Goal: Download file/media

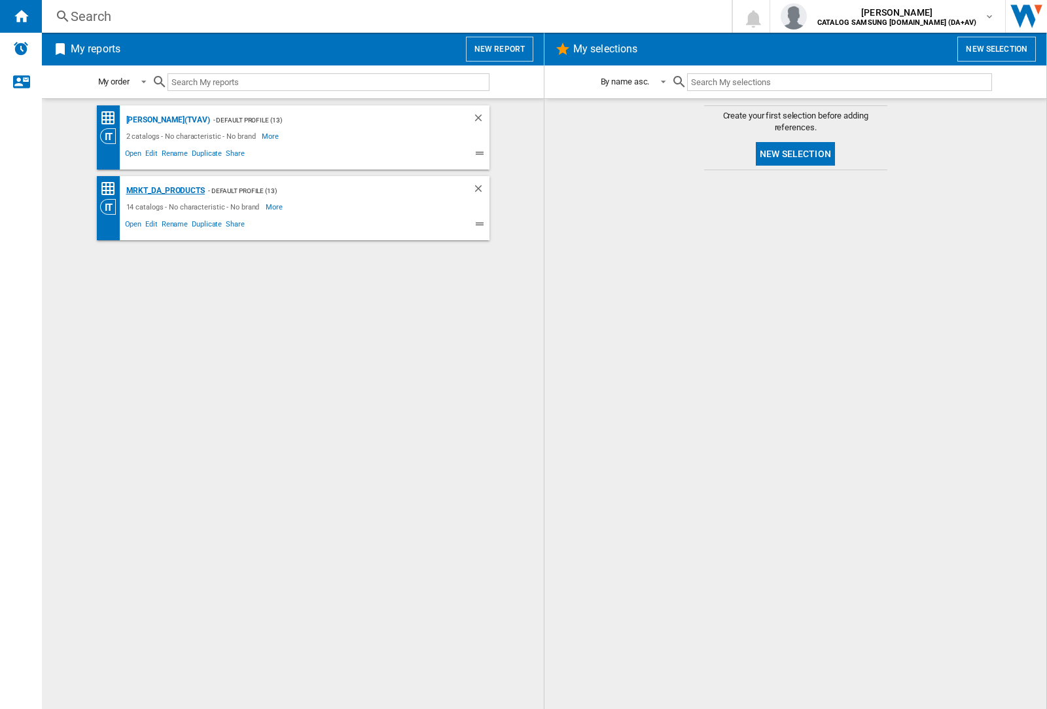
click at [165, 190] on div "MRKT_DA_PRODUCTS" at bounding box center [164, 191] width 82 height 16
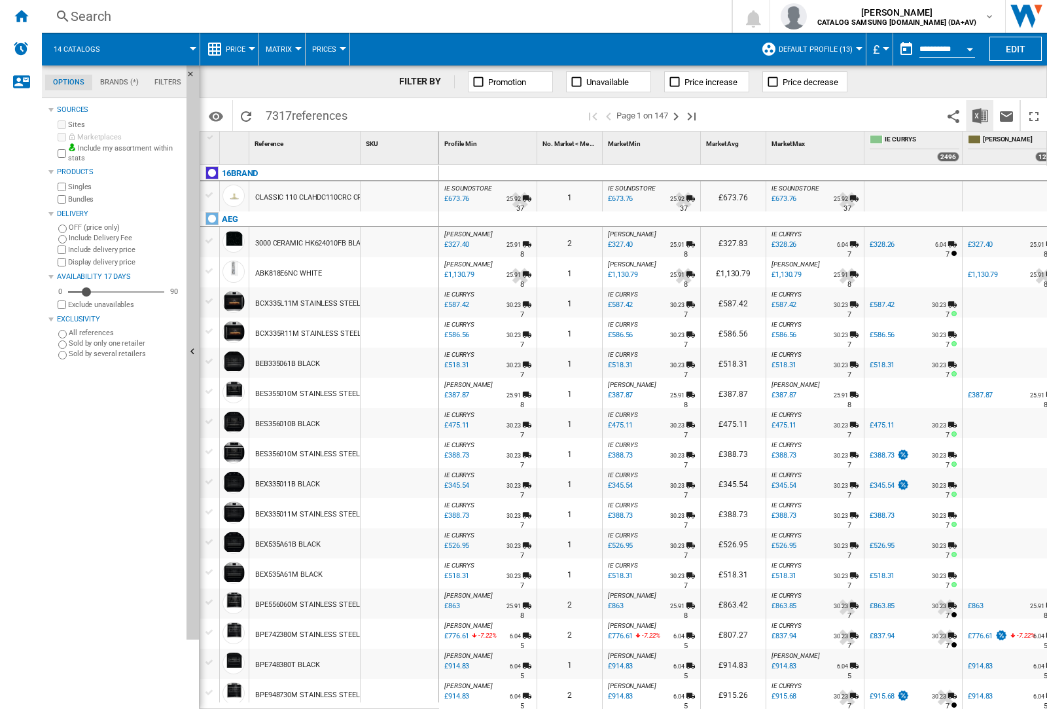
click at [980, 115] on img "Download in Excel" at bounding box center [981, 116] width 16 height 16
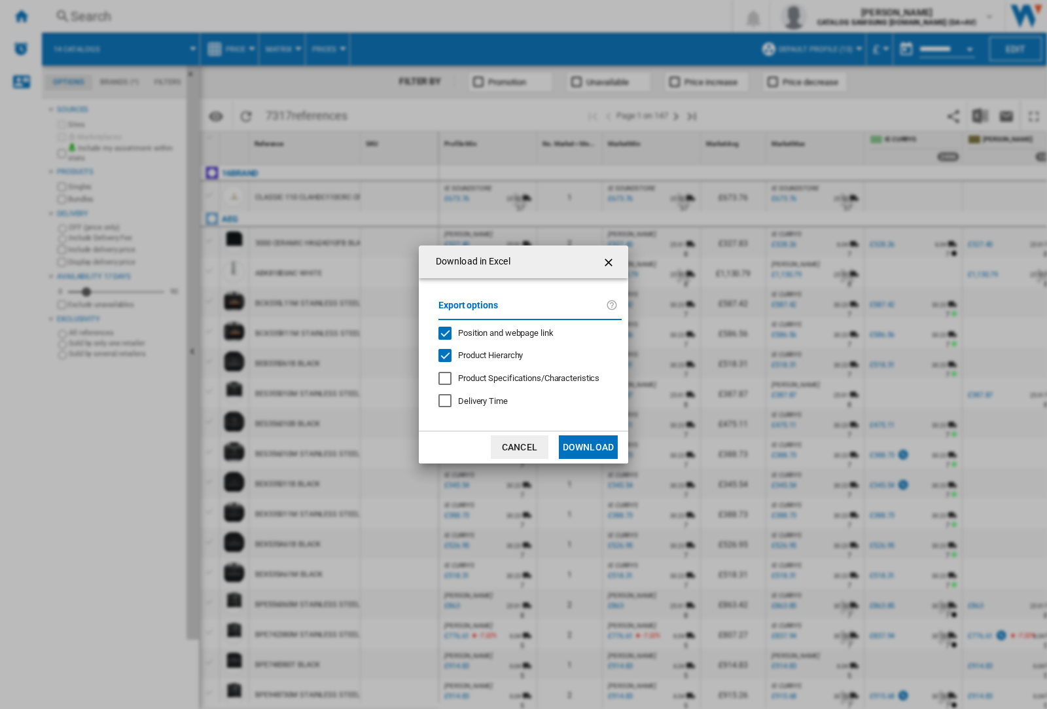
click at [497, 332] on span "Position and webpage link" at bounding box center [506, 333] width 96 height 10
click at [588, 447] on button "Download" at bounding box center [588, 447] width 59 height 24
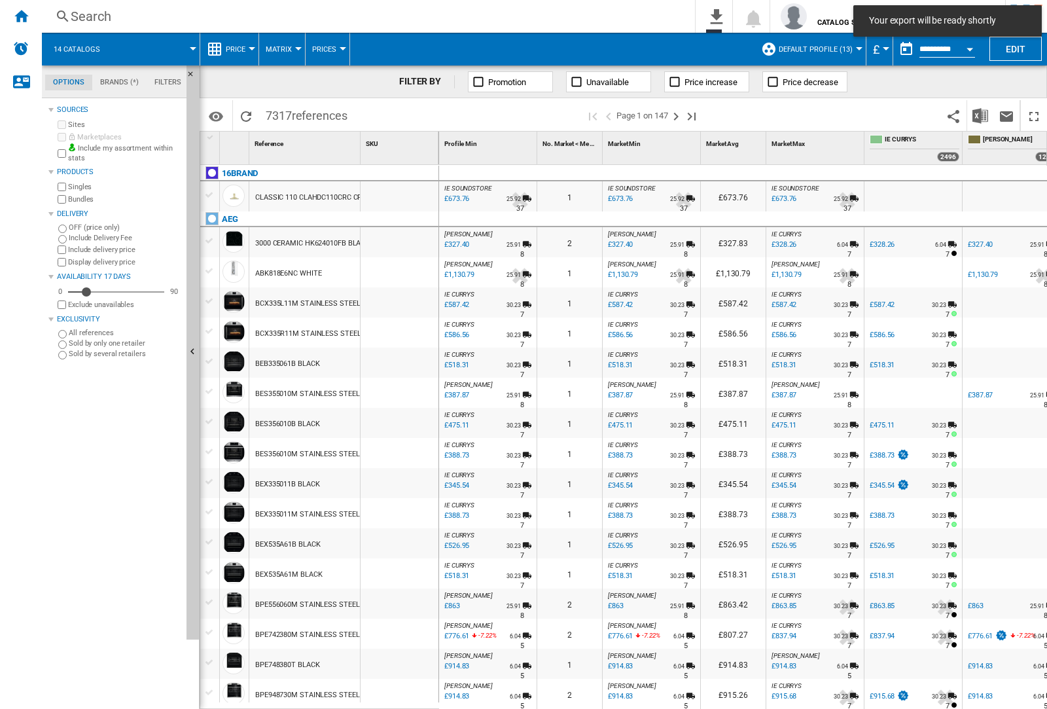
click at [404, 300] on div at bounding box center [400, 302] width 78 height 30
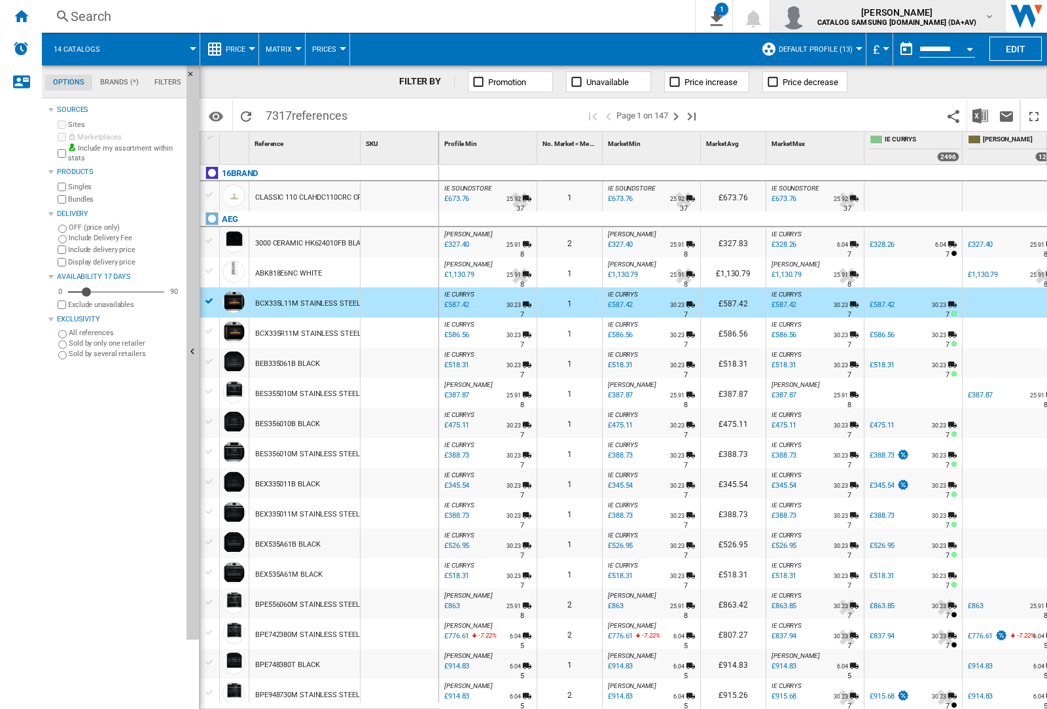
click at [807, 16] on img "button" at bounding box center [794, 16] width 26 height 26
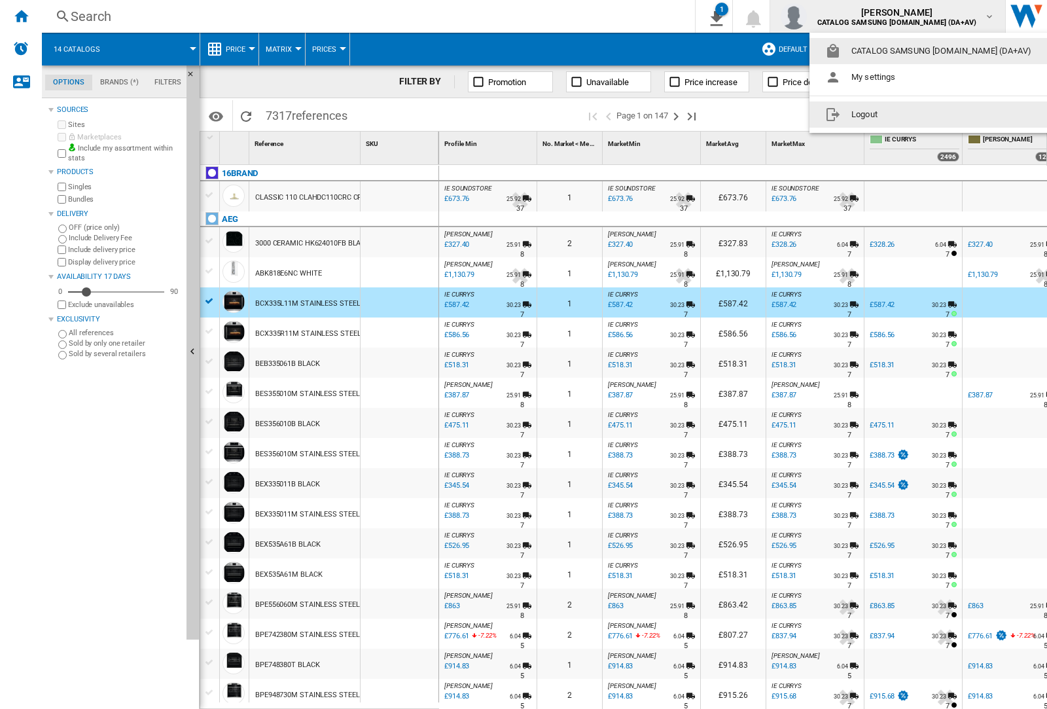
click at [910, 115] on button "Logout" at bounding box center [931, 114] width 243 height 26
